Goal: Navigation & Orientation: Find specific page/section

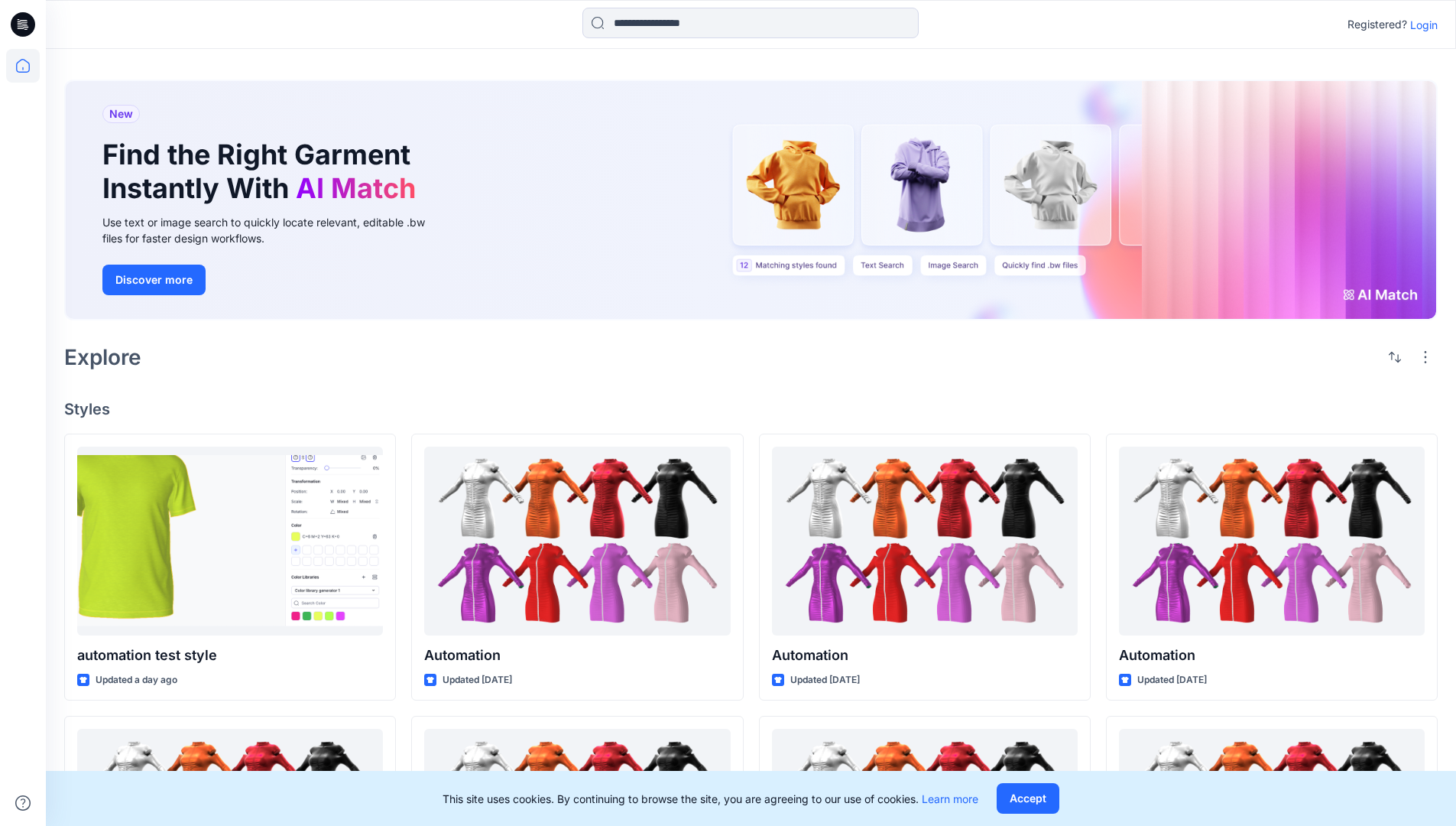
click at [1420, 25] on p "Login" at bounding box center [1424, 25] width 27 height 16
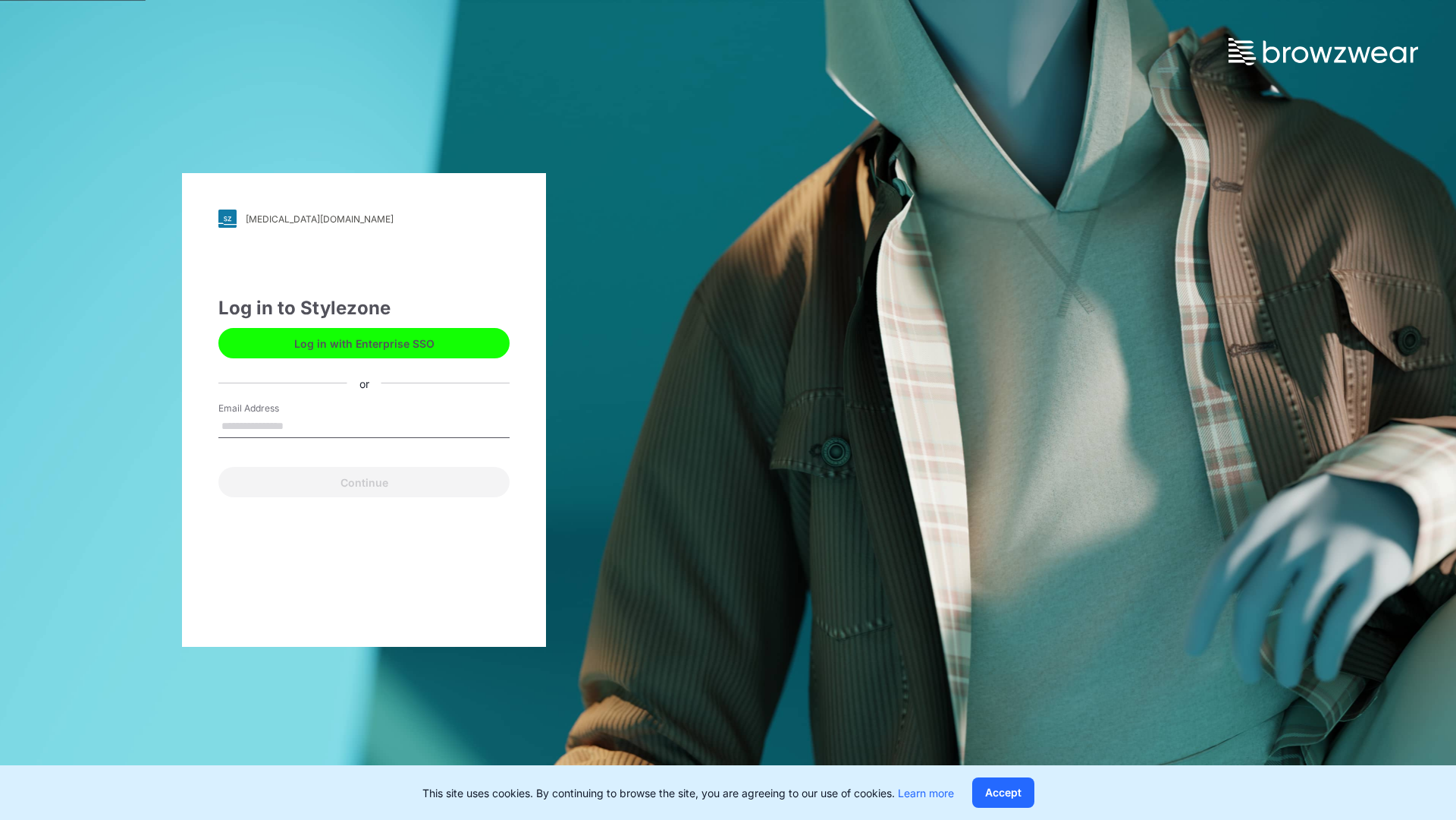
click at [300, 425] on input "Email Address" at bounding box center [364, 427] width 292 height 23
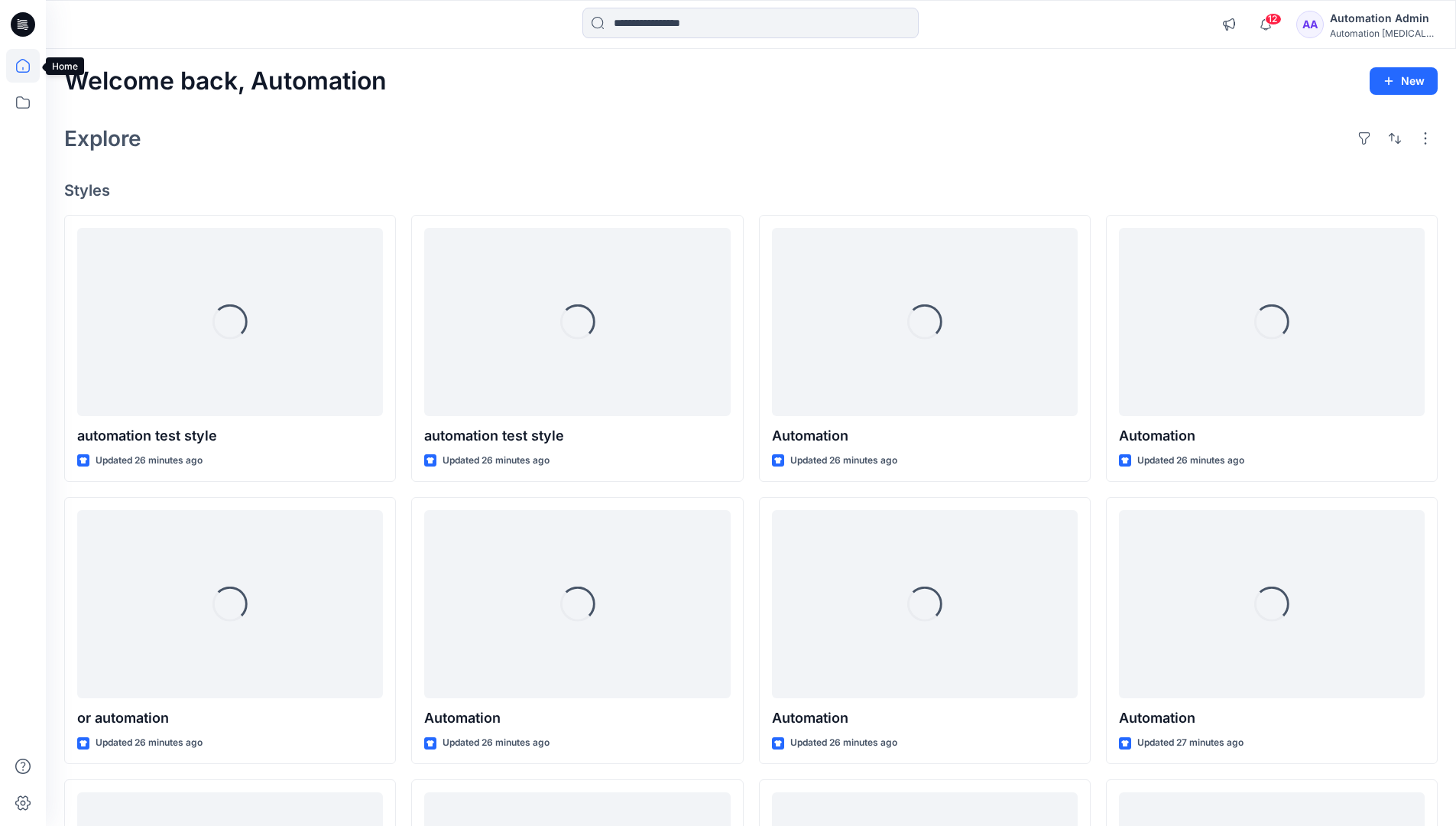
click at [29, 66] on icon at bounding box center [23, 66] width 14 height 14
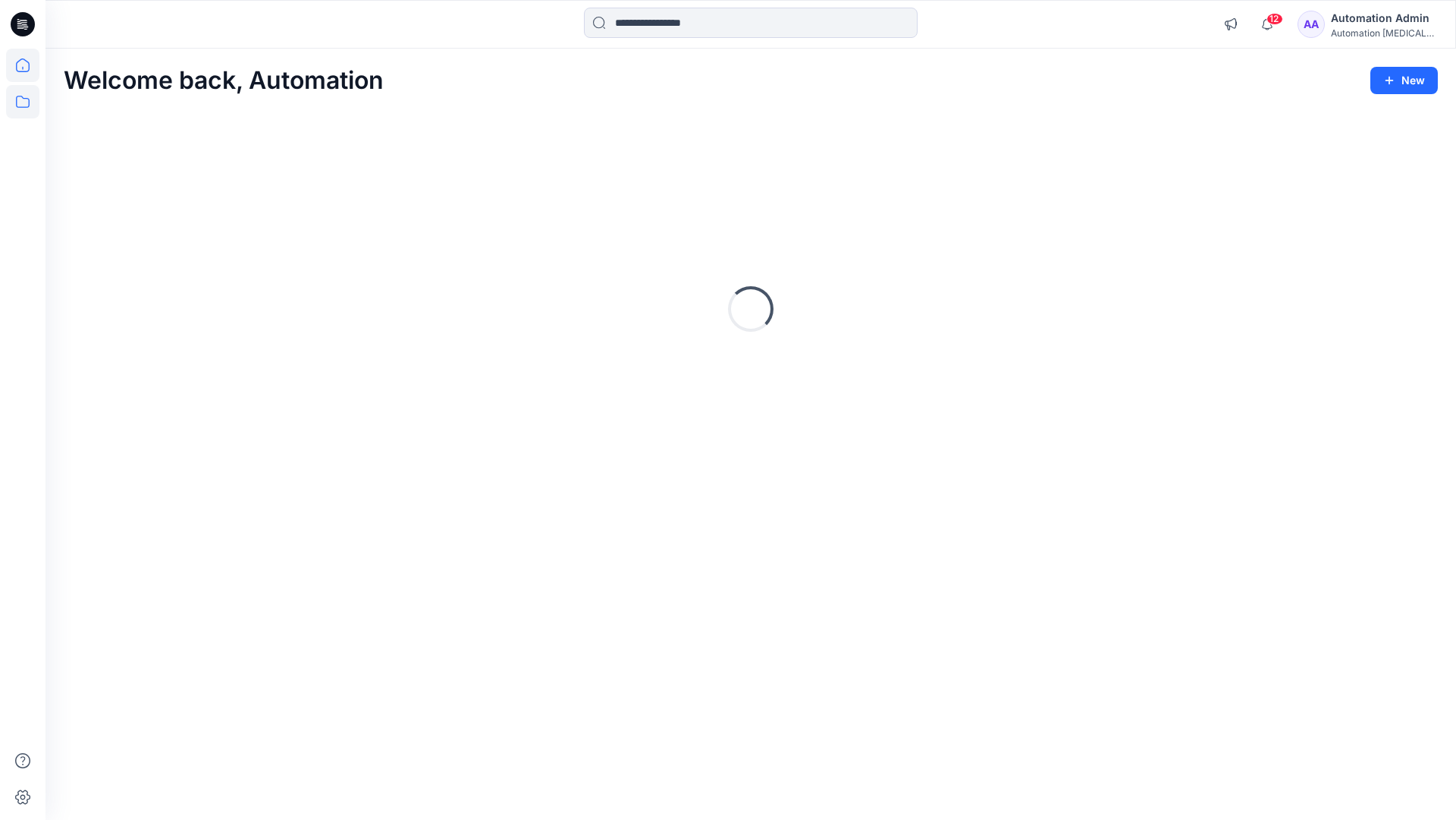
click at [24, 98] on icon at bounding box center [23, 102] width 14 height 12
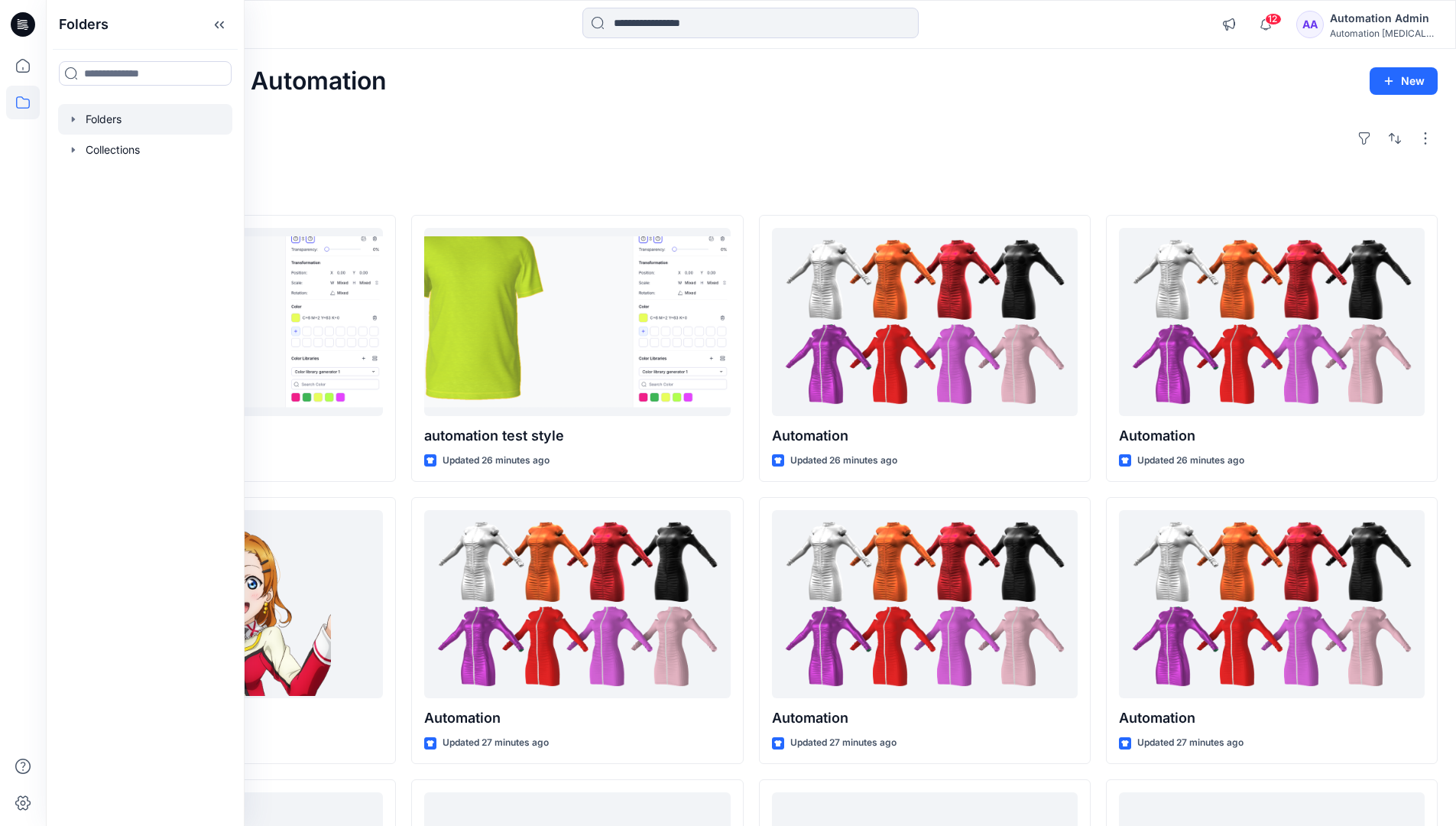
click at [112, 119] on div at bounding box center [145, 120] width 174 height 31
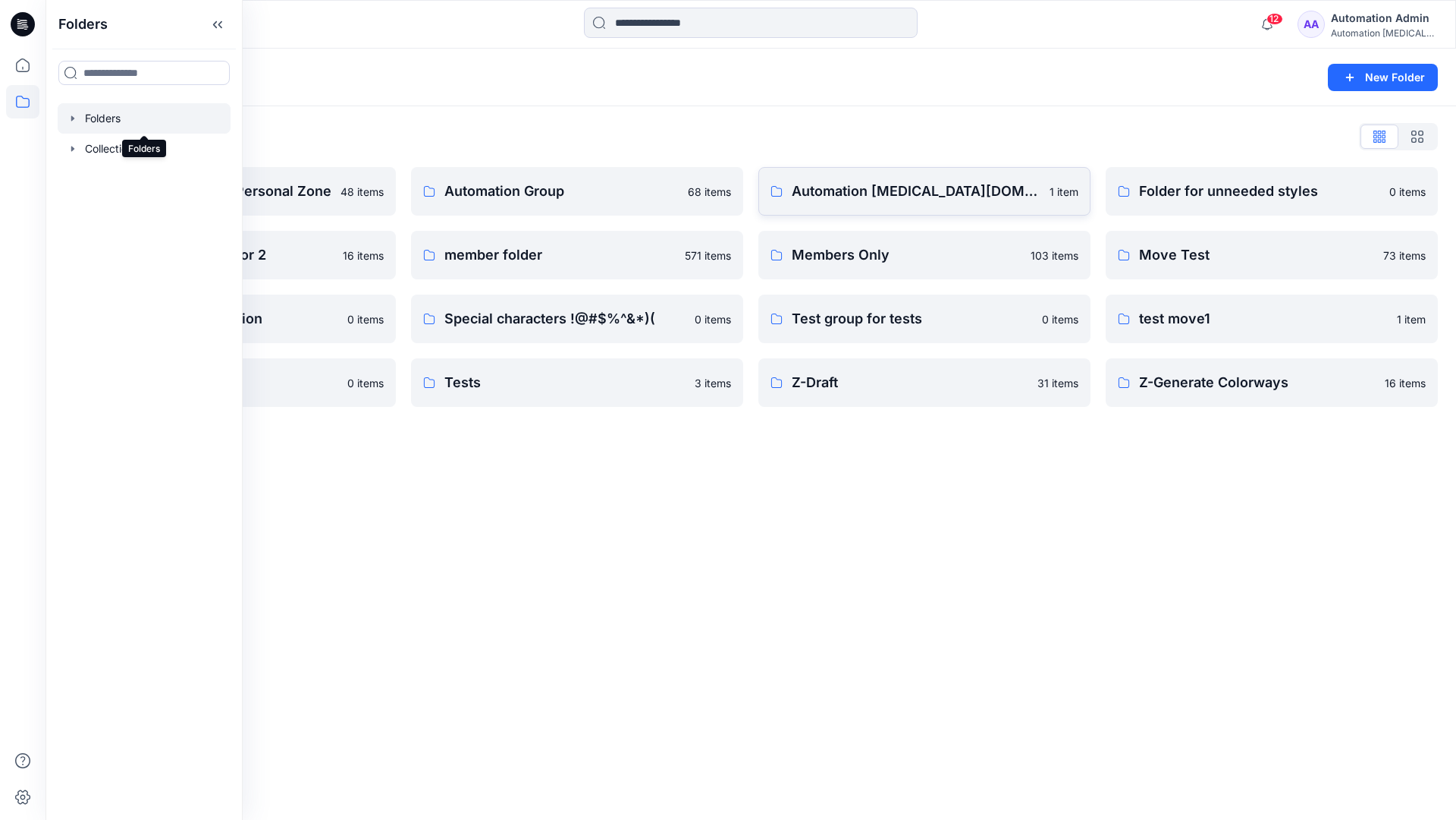
click at [870, 198] on p "Automation testim.io" at bounding box center [916, 191] width 249 height 21
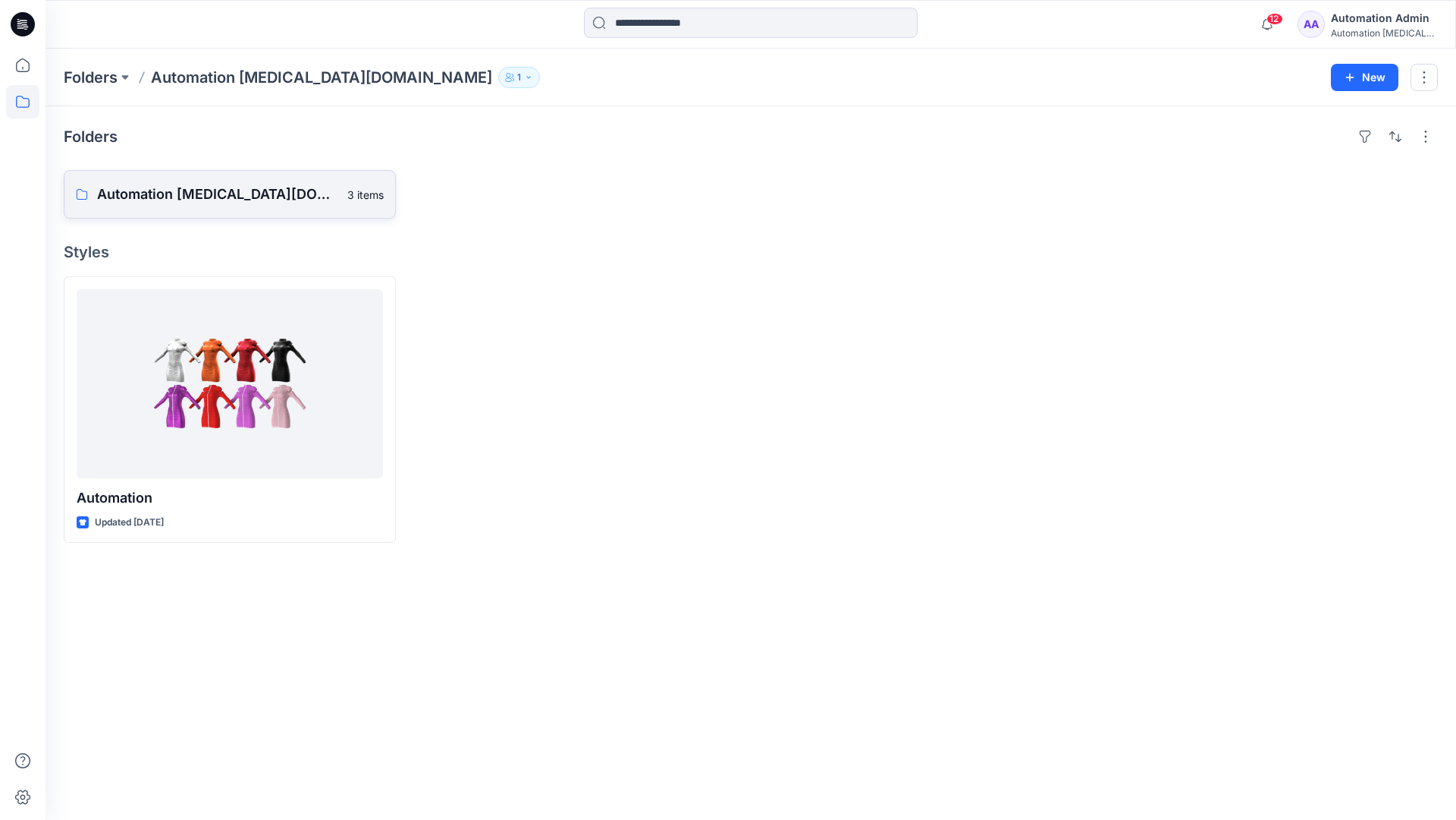
click at [214, 200] on p "Automation testim.io Board" at bounding box center [218, 194] width 242 height 21
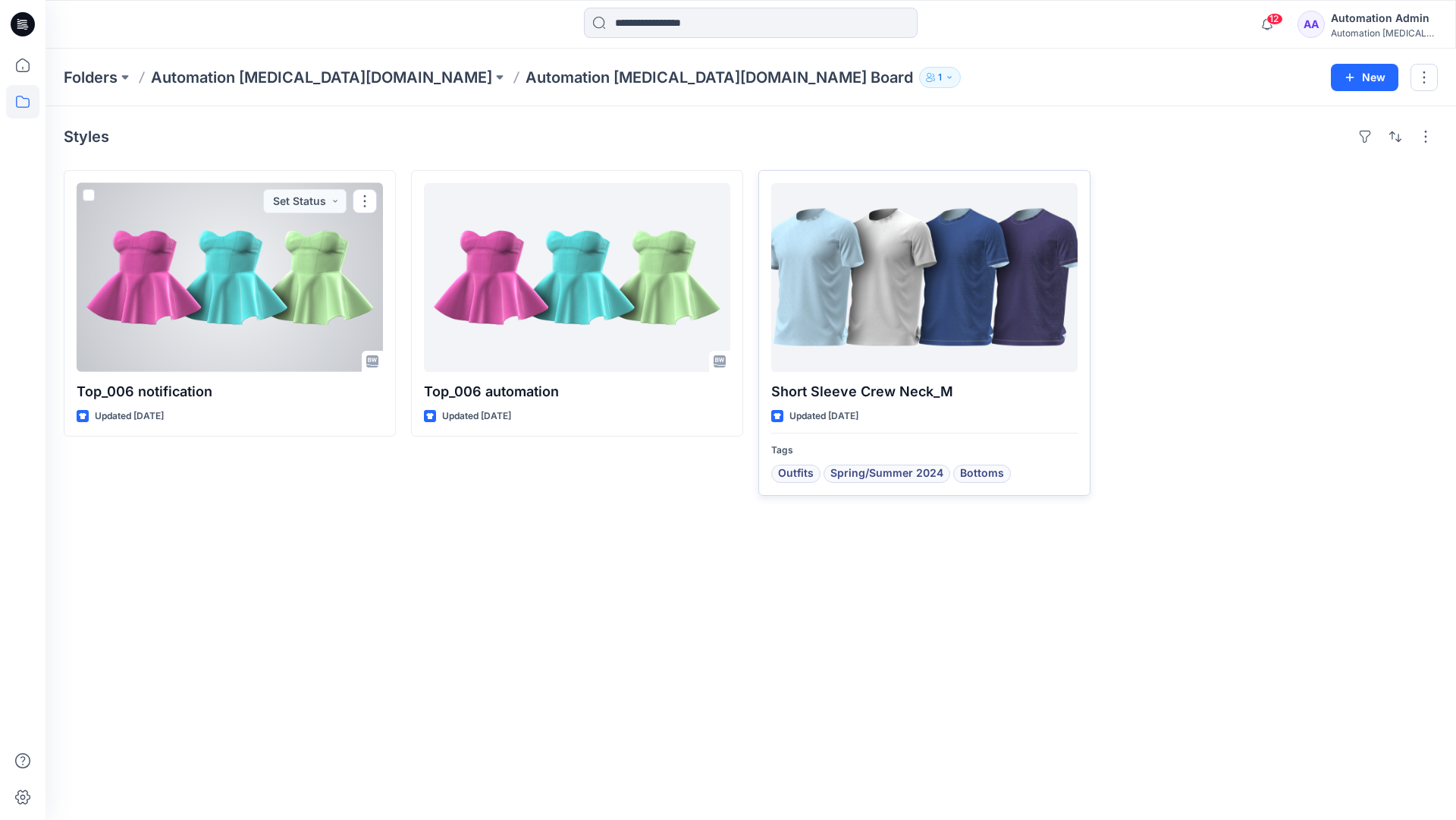
click at [868, 292] on div at bounding box center [925, 277] width 307 height 189
